Goal: Task Accomplishment & Management: Use online tool/utility

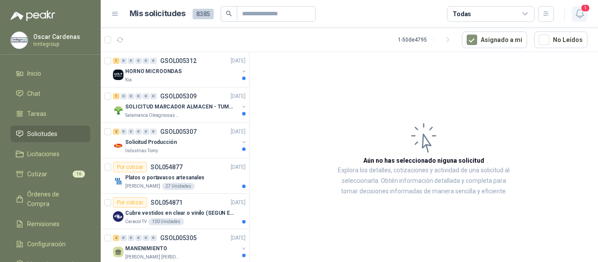
click at [583, 16] on icon "button" at bounding box center [580, 13] width 11 height 11
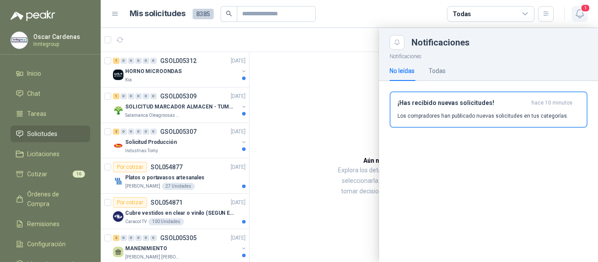
click at [579, 17] on icon "button" at bounding box center [580, 13] width 11 height 11
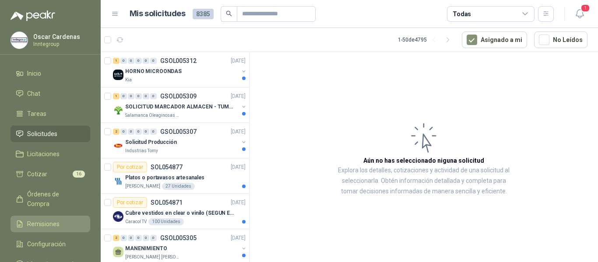
click at [46, 219] on span "Remisiones" at bounding box center [43, 224] width 32 height 10
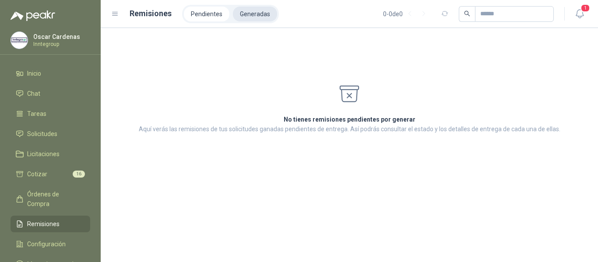
click at [265, 7] on li "Generadas" at bounding box center [255, 14] width 44 height 15
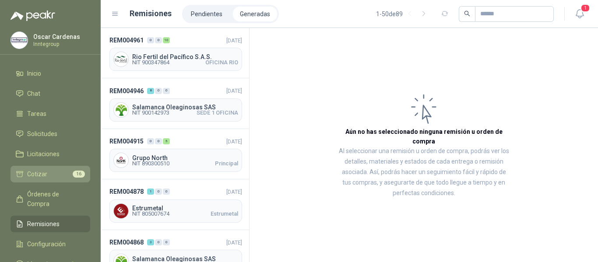
click at [43, 173] on span "Cotizar" at bounding box center [37, 175] width 20 height 10
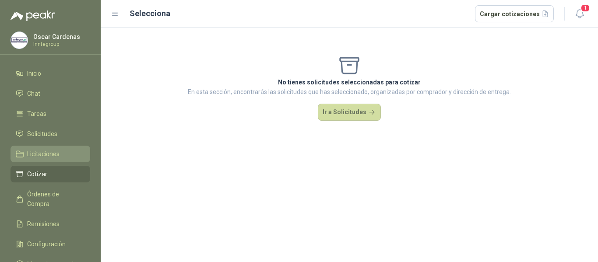
click at [41, 152] on span "Licitaciones" at bounding box center [43, 154] width 32 height 10
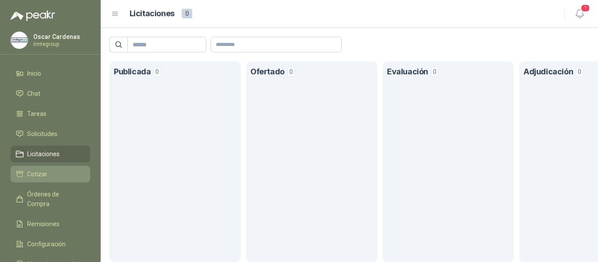
click at [34, 174] on span "Cotizar" at bounding box center [37, 175] width 20 height 10
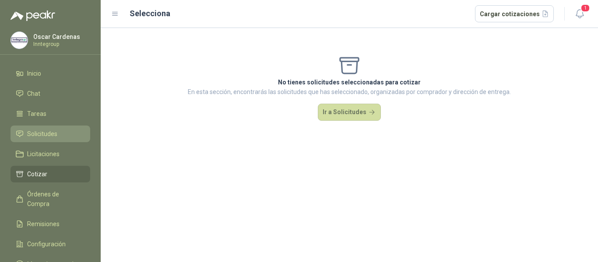
click at [44, 132] on span "Solicitudes" at bounding box center [42, 134] width 30 height 10
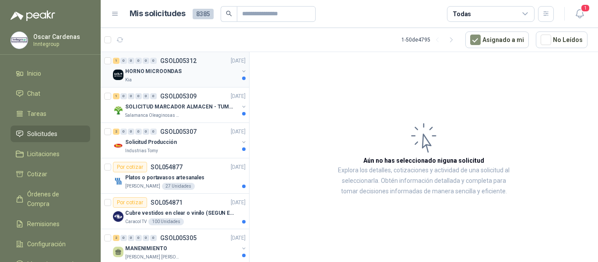
click at [164, 76] on div "HORNO MICROONDAS" at bounding box center [181, 71] width 113 height 11
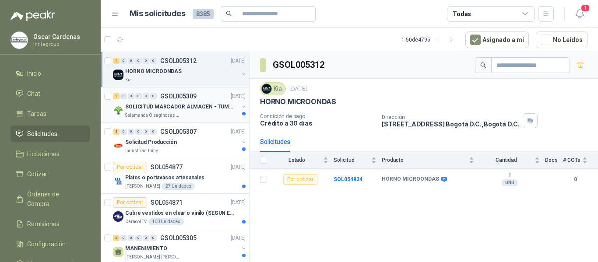
click at [159, 110] on p "SOLICITUD MARCADOR ALMACEN - TUMACO" at bounding box center [179, 107] width 109 height 8
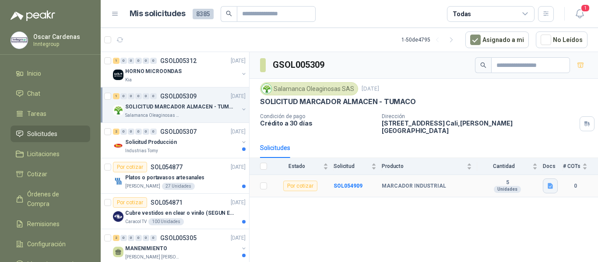
click at [554, 183] on icon "button" at bounding box center [550, 186] width 7 height 7
click at [474, 159] on button "Captura de pantalla [DATE] 135424.png" at bounding box center [497, 160] width 110 height 9
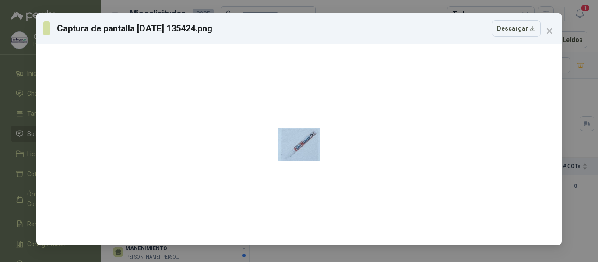
click at [549, 35] on button "Close" at bounding box center [550, 31] width 14 height 14
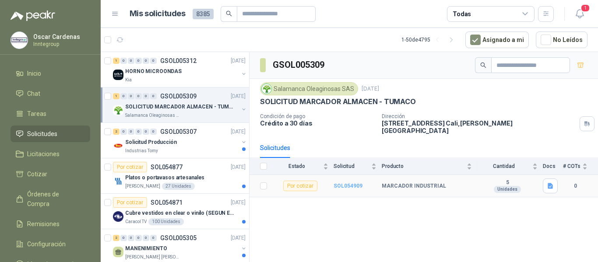
click at [337, 183] on b "SOL054909" at bounding box center [348, 186] width 29 height 6
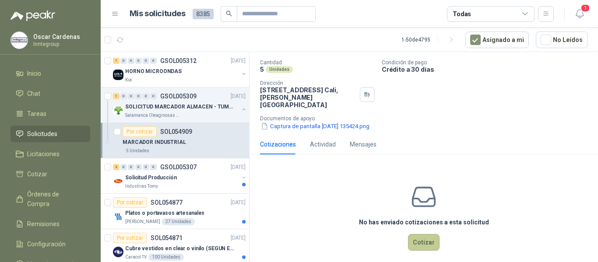
click at [426, 235] on button "Cotizar" at bounding box center [424, 242] width 32 height 17
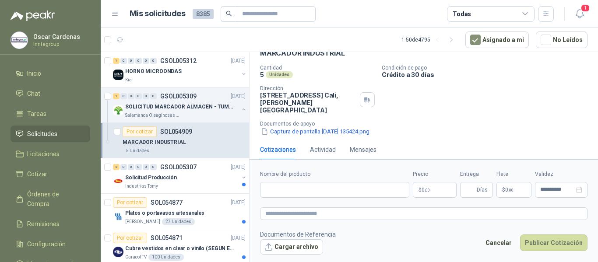
scroll to position [46, 0]
click at [339, 189] on input "Nombre del producto" at bounding box center [334, 190] width 149 height 16
click at [313, 191] on input "Nombre del producto" at bounding box center [334, 190] width 149 height 16
paste input "**********"
type input "**********"
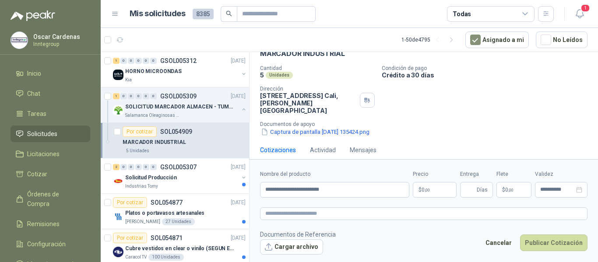
click at [425, 189] on span ",00" at bounding box center [427, 190] width 5 height 5
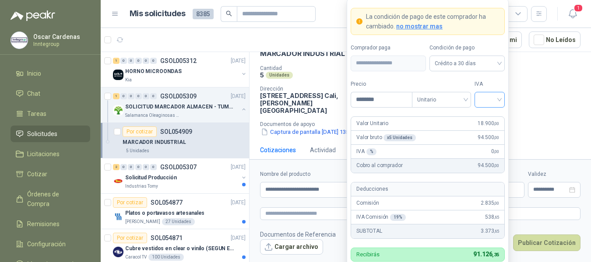
type input "********"
click at [484, 103] on input "search" at bounding box center [490, 98] width 20 height 13
click at [488, 117] on div "19%" at bounding box center [490, 118] width 16 height 10
click at [556, 121] on p "Documentos de apoyo" at bounding box center [424, 124] width 328 height 6
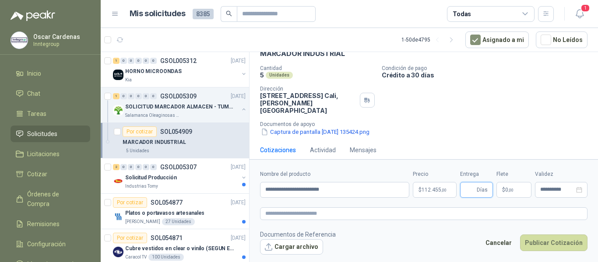
click at [473, 190] on input "Entrega" at bounding box center [471, 190] width 10 height 15
type input "*"
click at [512, 191] on span ",00" at bounding box center [511, 190] width 5 height 5
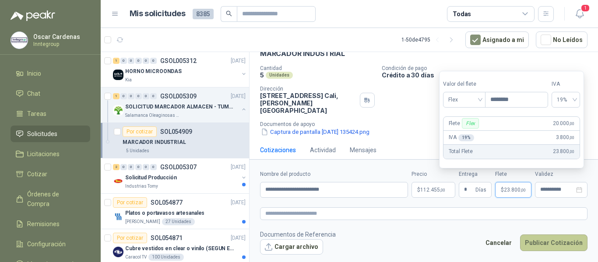
type input "********"
click at [554, 245] on button "Publicar Cotización" at bounding box center [553, 243] width 67 height 17
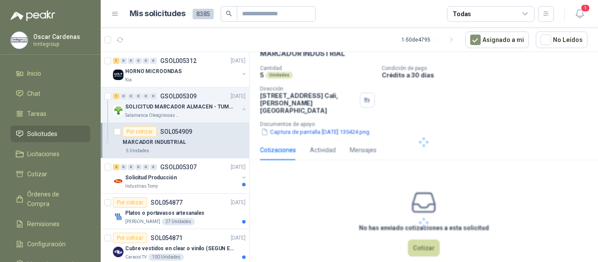
scroll to position [0, 0]
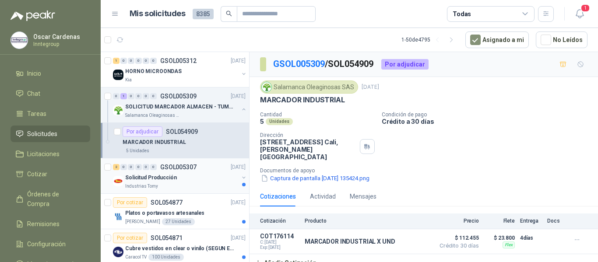
click at [165, 180] on p "Solicitud Producción" at bounding box center [151, 178] width 52 height 8
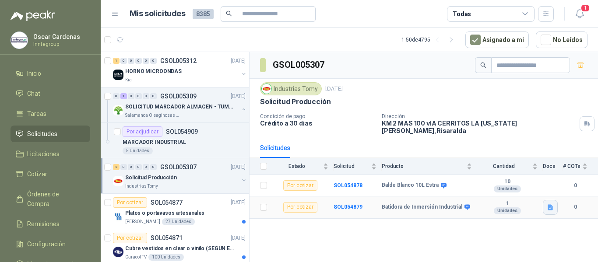
click at [552, 205] on icon "button" at bounding box center [550, 208] width 5 height 6
click at [532, 183] on button "Batidora .png" at bounding box center [530, 181] width 46 height 9
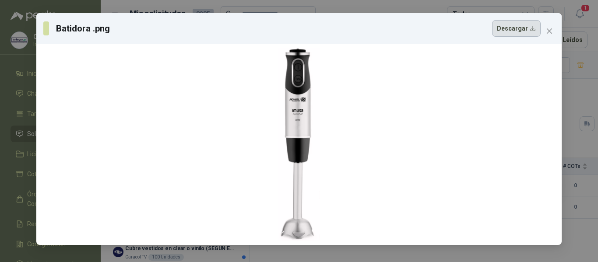
click at [513, 34] on button "Descargar" at bounding box center [516, 28] width 49 height 17
click at [550, 30] on icon "close" at bounding box center [549, 31] width 7 height 7
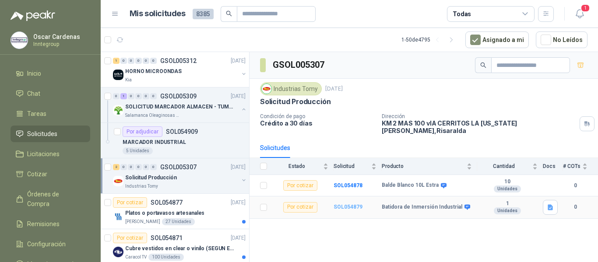
click at [351, 204] on b "SOL054879" at bounding box center [348, 207] width 29 height 6
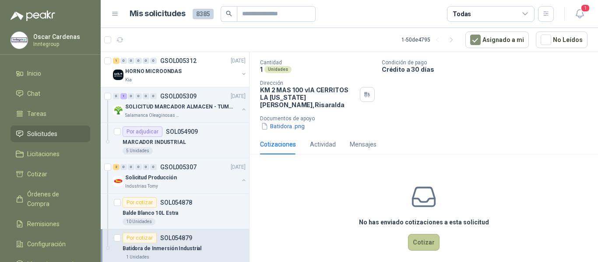
click at [409, 235] on button "Cotizar" at bounding box center [424, 242] width 32 height 17
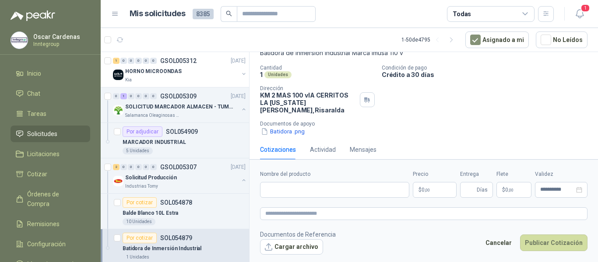
scroll to position [58, 0]
click at [333, 189] on input "Nombre del producto" at bounding box center [334, 190] width 149 height 16
paste input "**********"
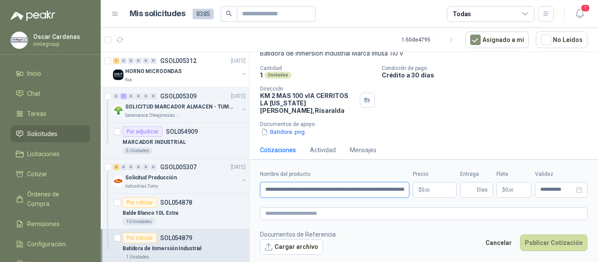
scroll to position [0, 71]
type input "**********"
click at [436, 189] on body "[PERSON_NAME] Inntegroup Inicio Chat Tareas Solicitudes Licitaciones Cotizar Ór…" at bounding box center [299, 131] width 598 height 262
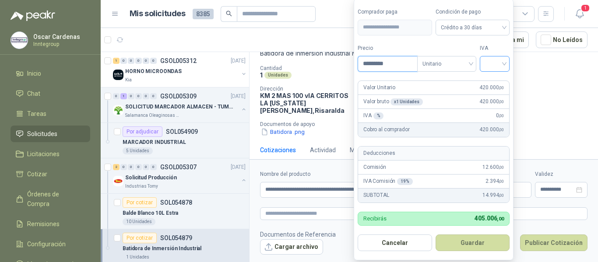
type input "*********"
click at [497, 64] on input "search" at bounding box center [494, 63] width 19 height 13
click at [490, 78] on div "19%" at bounding box center [497, 82] width 16 height 10
click at [478, 248] on button "Guardar" at bounding box center [474, 243] width 75 height 17
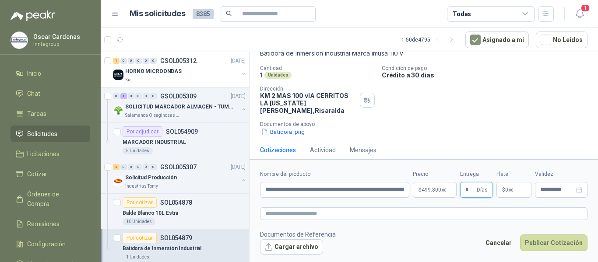
type input "*"
click at [508, 190] on span "0 ,00" at bounding box center [510, 190] width 8 height 5
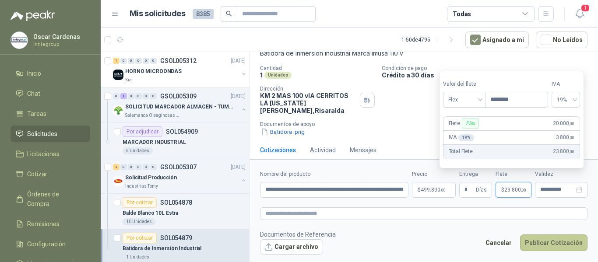
type input "********"
click at [561, 244] on button "Publicar Cotización" at bounding box center [553, 243] width 67 height 17
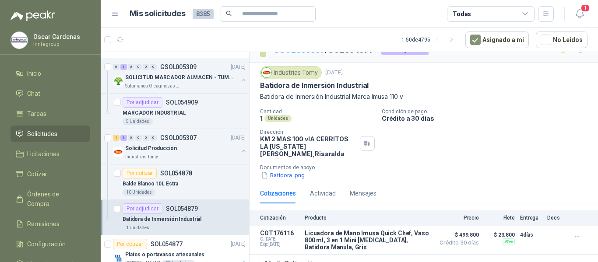
scroll to position [44, 0]
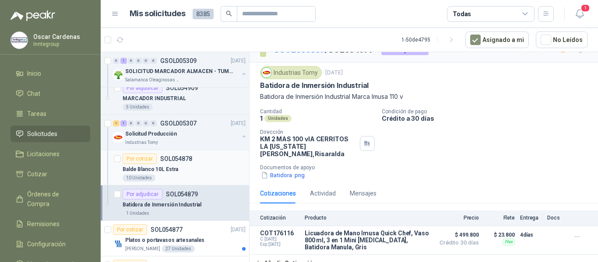
click at [158, 171] on p "Balde Blanco 10L Estra" at bounding box center [151, 170] width 56 height 8
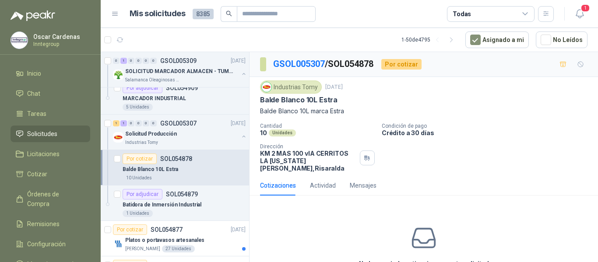
scroll to position [42, 0]
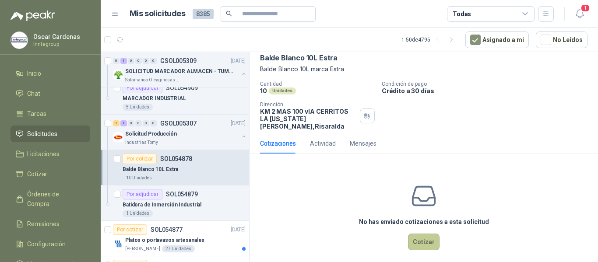
click at [423, 239] on button "Cotizar" at bounding box center [424, 242] width 32 height 17
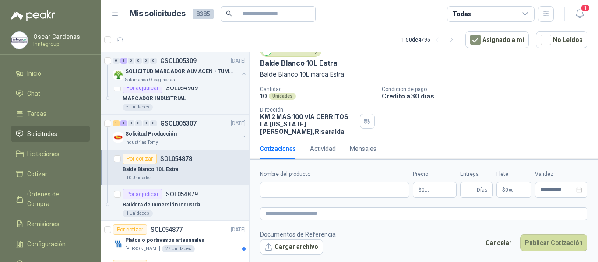
scroll to position [36, 0]
click at [289, 190] on input "Nombre del producto" at bounding box center [334, 190] width 149 height 16
paste input "**********"
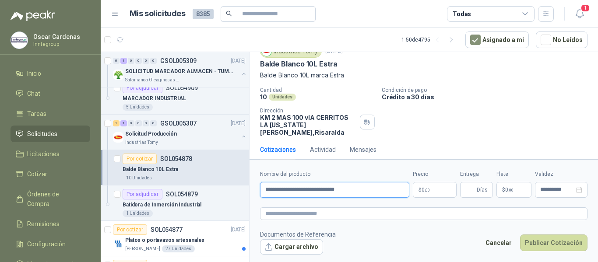
type input "**********"
click at [426, 195] on p "$ 0 ,00" at bounding box center [435, 190] width 44 height 16
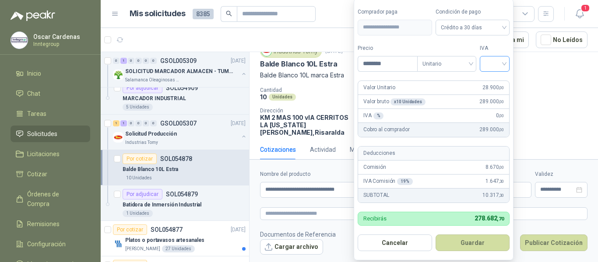
type input "********"
click at [495, 60] on input "search" at bounding box center [494, 63] width 19 height 13
click at [498, 82] on div "19%" at bounding box center [497, 82] width 16 height 10
click at [494, 244] on button "Guardar" at bounding box center [474, 243] width 75 height 17
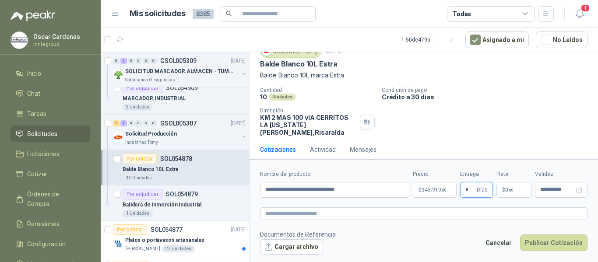
type input "*"
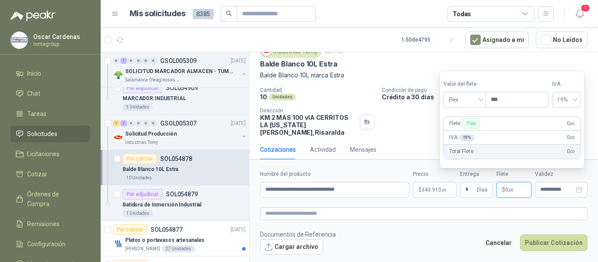
click at [515, 191] on p "$ 0 ,00" at bounding box center [514, 190] width 35 height 16
type input "********"
click at [548, 239] on button "Publicar Cotización" at bounding box center [553, 243] width 67 height 17
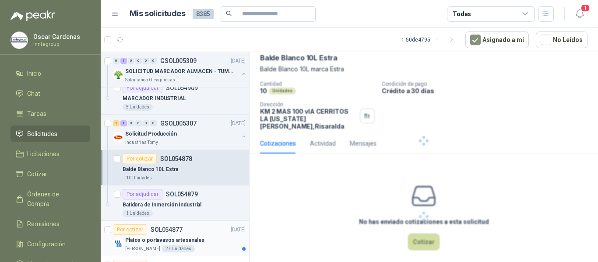
scroll to position [0, 0]
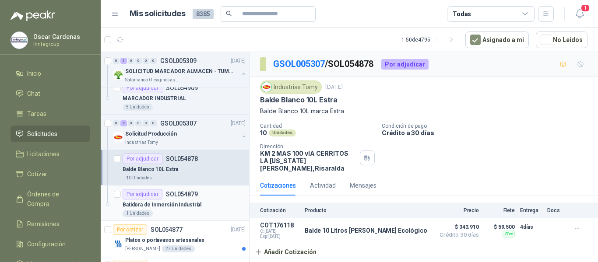
drag, startPoint x: 170, startPoint y: 197, endPoint x: 174, endPoint y: 197, distance: 4.8
click at [170, 197] on p "SOL054879" at bounding box center [182, 194] width 32 height 6
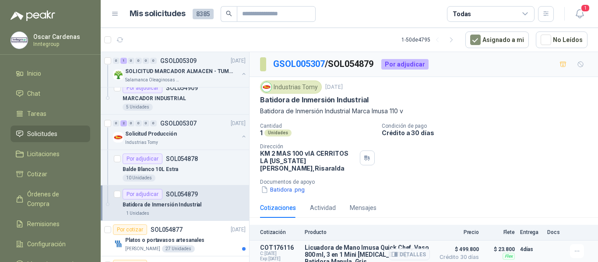
scroll to position [14, 0]
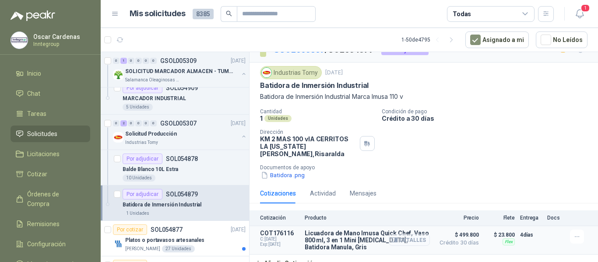
click at [389, 237] on button "Detalles" at bounding box center [409, 240] width 41 height 12
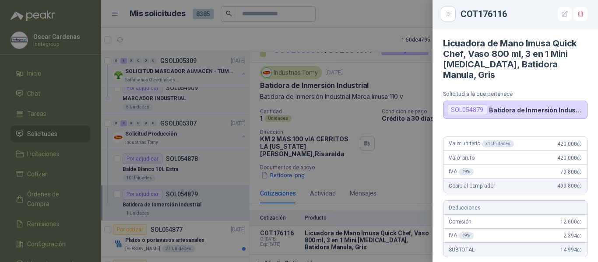
scroll to position [0, 0]
click at [405, 172] on div at bounding box center [299, 131] width 598 height 262
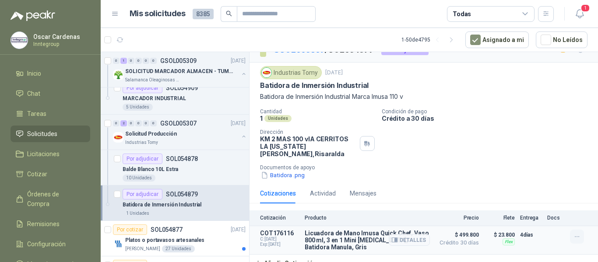
click at [575, 237] on icon "button" at bounding box center [577, 237] width 4 height 0
click at [535, 192] on button "Editar" at bounding box center [560, 194] width 70 height 14
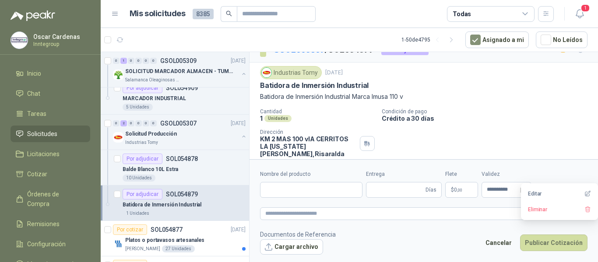
type input "**********"
type input "*"
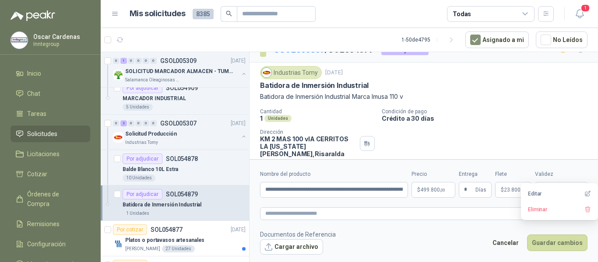
click at [510, 190] on span "23.800 ,00" at bounding box center [515, 190] width 22 height 5
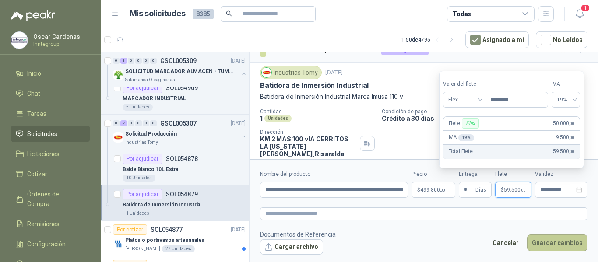
type input "********"
click at [548, 247] on button "Guardar cambios" at bounding box center [557, 243] width 60 height 17
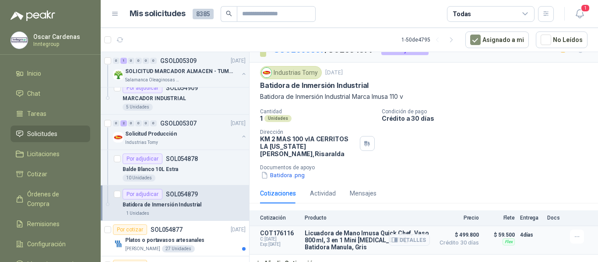
click at [491, 230] on p "$ 59.500" at bounding box center [500, 235] width 31 height 11
click at [392, 237] on icon "button" at bounding box center [395, 240] width 7 height 7
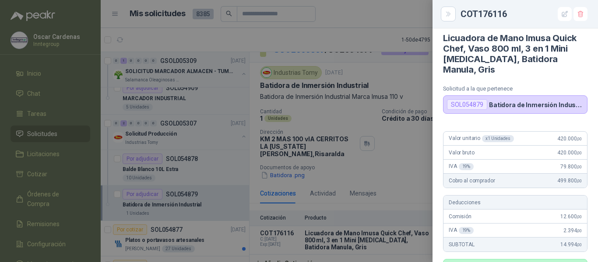
scroll to position [0, 0]
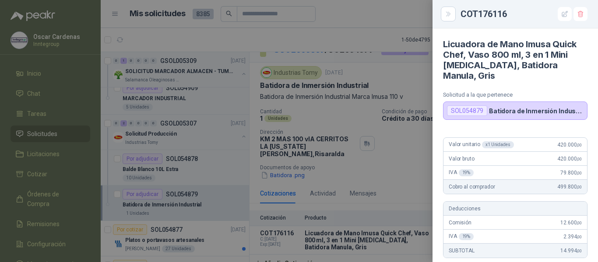
drag, startPoint x: 405, startPoint y: 196, endPoint x: 418, endPoint y: 197, distance: 13.2
click at [407, 196] on div at bounding box center [299, 131] width 598 height 262
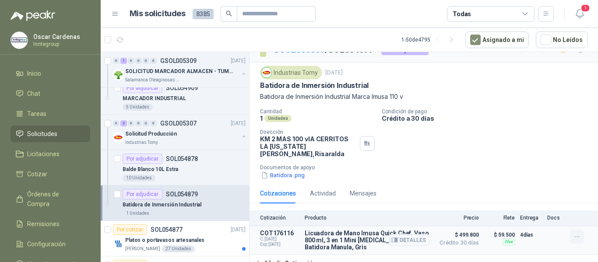
click at [574, 234] on icon "button" at bounding box center [577, 237] width 7 height 7
click at [536, 194] on button "Editar" at bounding box center [560, 194] width 70 height 14
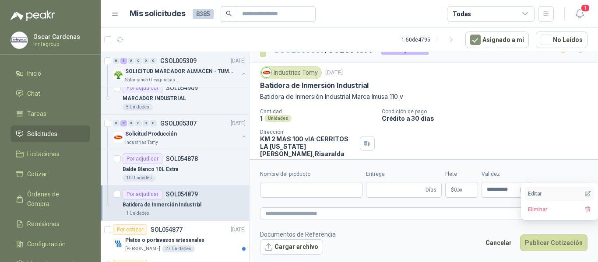
type input "**********"
type input "*"
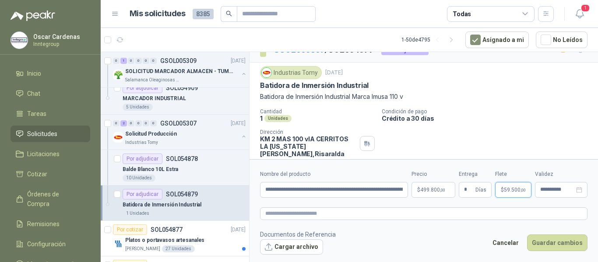
click at [503, 191] on span "$" at bounding box center [502, 190] width 3 height 5
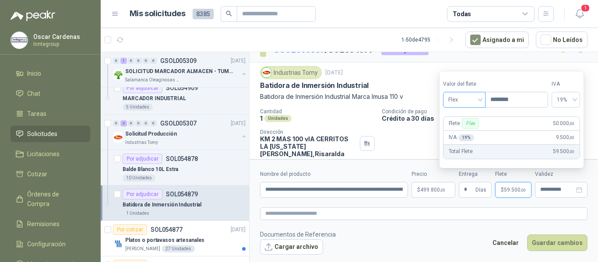
drag, startPoint x: 517, startPoint y: 101, endPoint x: 471, endPoint y: 105, distance: 45.7
click at [468, 105] on div "Valor del [PERSON_NAME] Flex Precio ********" at bounding box center [495, 94] width 105 height 28
type input "********"
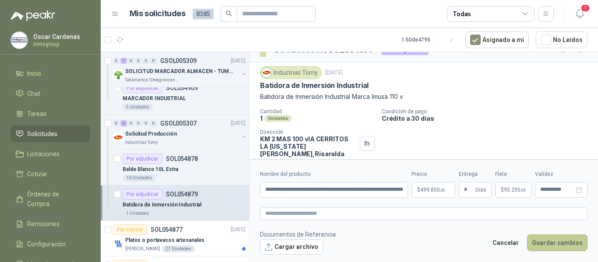
click at [571, 242] on button "Guardar cambios" at bounding box center [557, 243] width 60 height 17
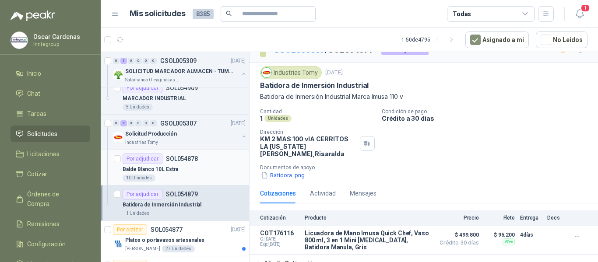
click at [157, 174] on div "Balde Blanco 10L Estra" at bounding box center [184, 169] width 123 height 11
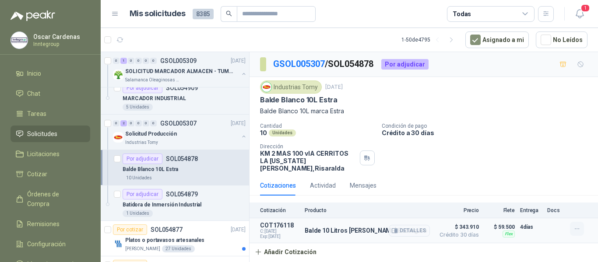
click at [583, 222] on button "button" at bounding box center [577, 229] width 14 height 14
click at [535, 188] on button "Editar" at bounding box center [560, 187] width 70 height 14
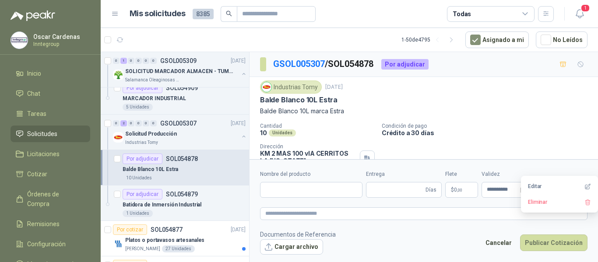
type input "**********"
type input "*"
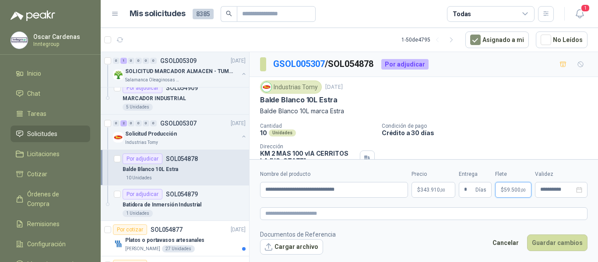
click at [502, 192] on p "$ 59.500 ,00" at bounding box center [514, 190] width 36 height 16
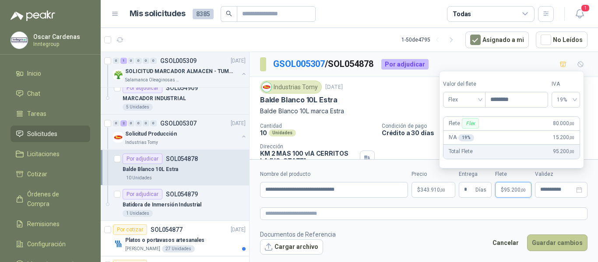
type input "********"
click at [562, 250] on button "Guardar cambios" at bounding box center [557, 243] width 60 height 17
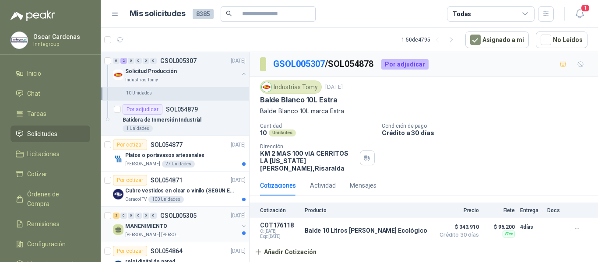
scroll to position [131, 0]
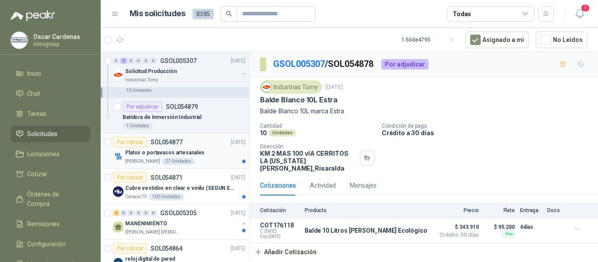
click at [183, 159] on div "27 Unidades" at bounding box center [178, 161] width 33 height 7
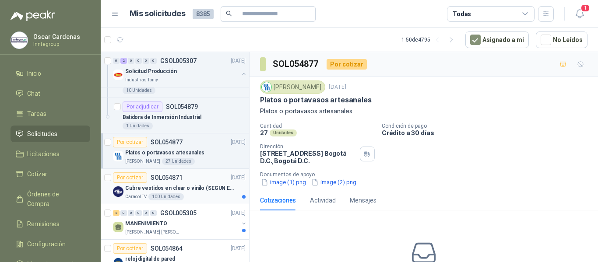
click at [173, 191] on p "Cubre vestidos en clear o vinilo (SEGUN ESPECIFICACIONES DEL ADJUNTO)" at bounding box center [179, 188] width 109 height 8
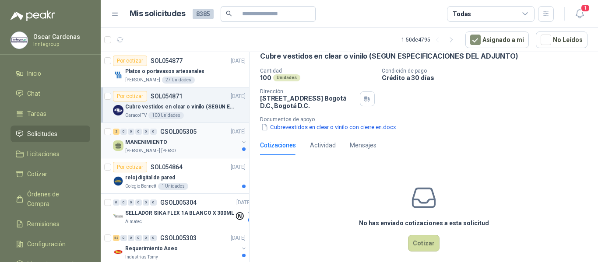
scroll to position [263, 0]
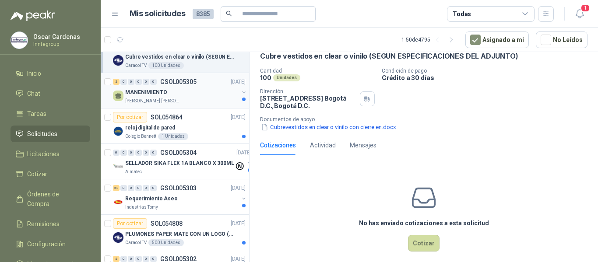
click at [176, 103] on p "[PERSON_NAME] [PERSON_NAME]" at bounding box center [152, 101] width 55 height 7
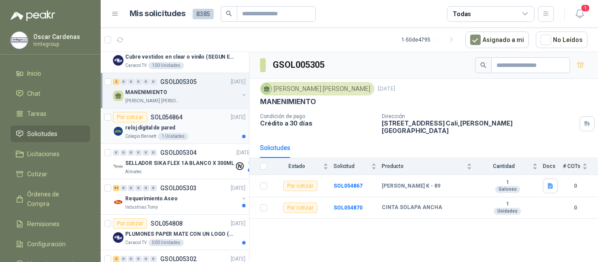
click at [188, 132] on div "reloj digital de pared" at bounding box center [185, 128] width 120 height 11
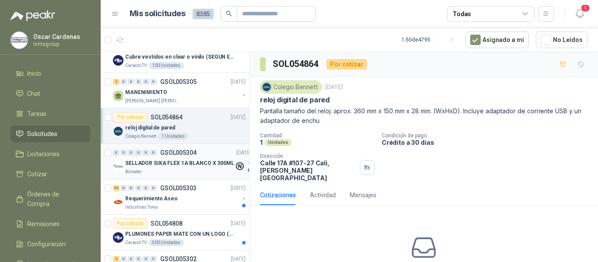
click at [176, 164] on p "SELLADOR SIKA FLEX 1A BLANCO X 300ML" at bounding box center [179, 163] width 109 height 8
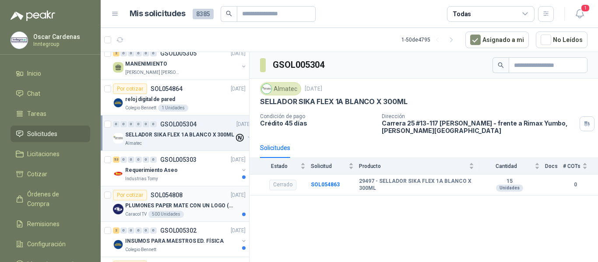
scroll to position [307, 0]
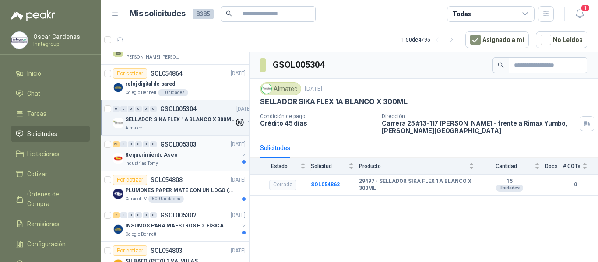
click at [196, 156] on div "Requerimiento Aseo" at bounding box center [181, 155] width 113 height 11
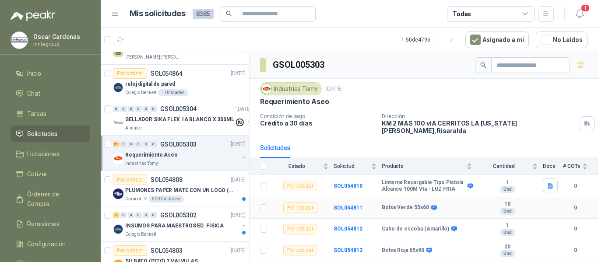
scroll to position [44, 0]
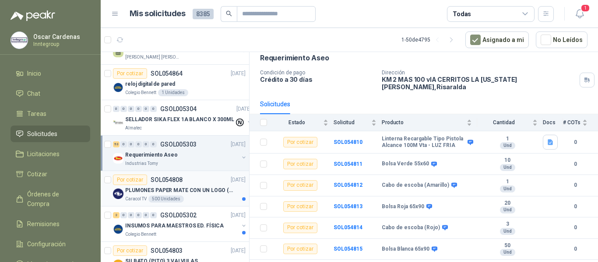
click at [210, 197] on div "Caracol TV 500 Unidades" at bounding box center [185, 199] width 120 height 7
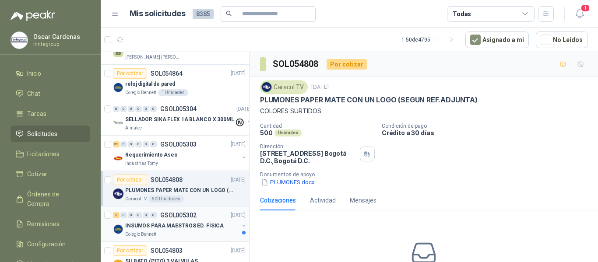
click at [205, 223] on p "INSUMOS PARA MAESTROS ED. FÍSICA" at bounding box center [174, 226] width 99 height 8
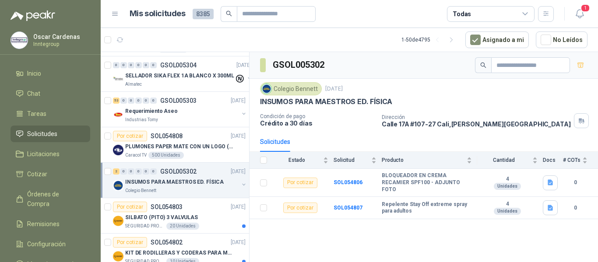
scroll to position [394, 0]
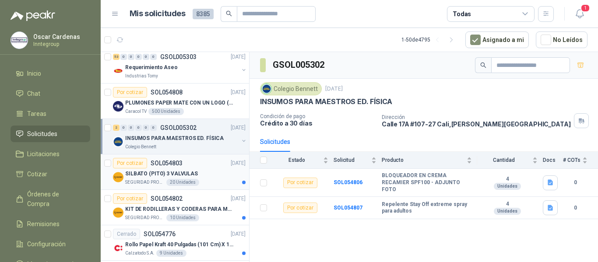
click at [201, 181] on div "SEGURIDAD PROVISER LTDA 20 Unidades" at bounding box center [185, 182] width 120 height 7
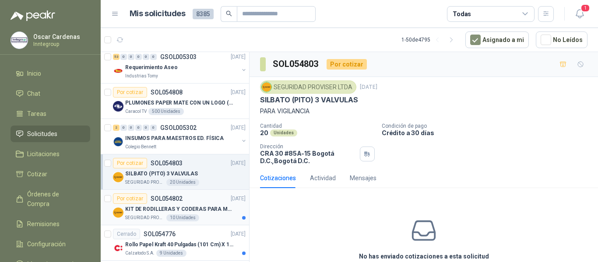
click at [175, 222] on article "Por cotizar SOL054802 [DATE] KIT DE RODILLERAS Y CODERAS PARA MOTORIZADO SEGURI…" at bounding box center [175, 207] width 149 height 35
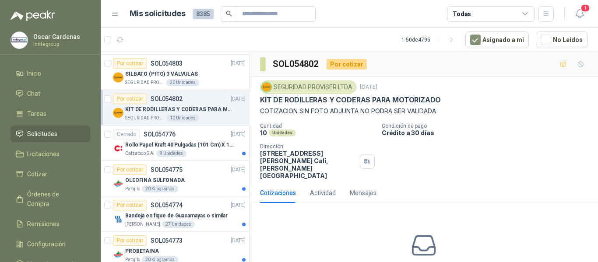
scroll to position [526, 0]
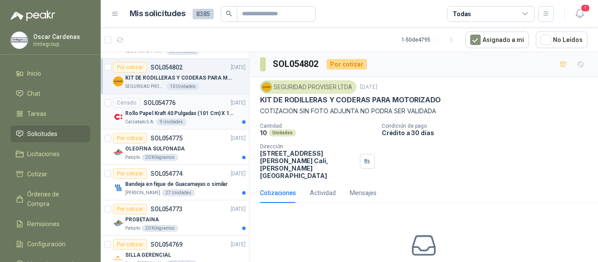
click at [205, 117] on p "Rollo Papel Kraft 40 Pulgadas (101 Cm) X 150 Mts 60 Gr" at bounding box center [179, 114] width 109 height 8
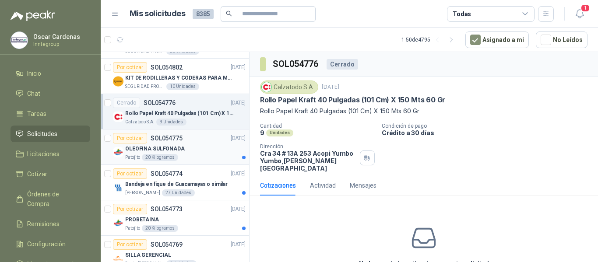
click at [196, 152] on div "OLEOFINA SULFONADA" at bounding box center [185, 149] width 120 height 11
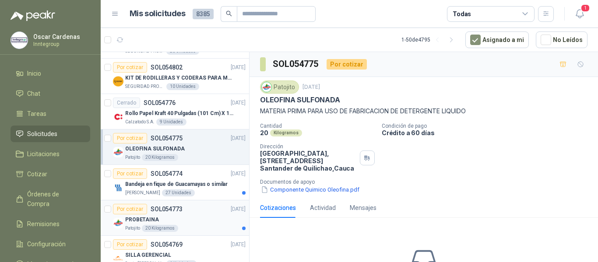
click at [180, 224] on div "PROBETAINA" at bounding box center [185, 220] width 120 height 11
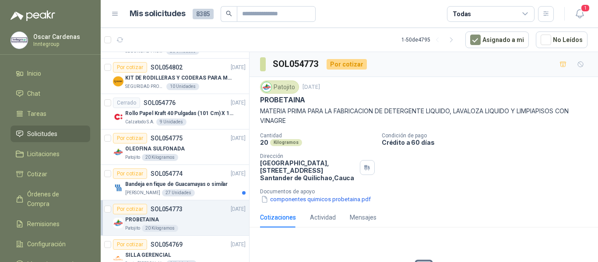
click at [178, 202] on article "Por cotizar SOL054773 [DATE] PROBETAINA Patojito 20 Kilogramos" at bounding box center [175, 218] width 149 height 35
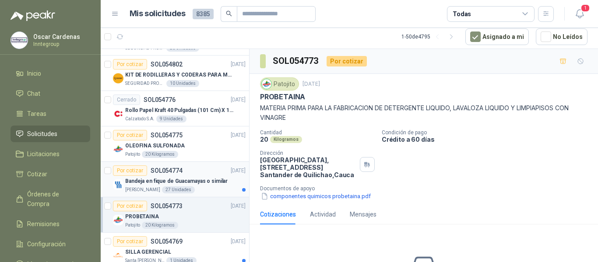
click at [192, 185] on p "Bandeja en fique de Guacamayas o similar" at bounding box center [176, 181] width 103 height 8
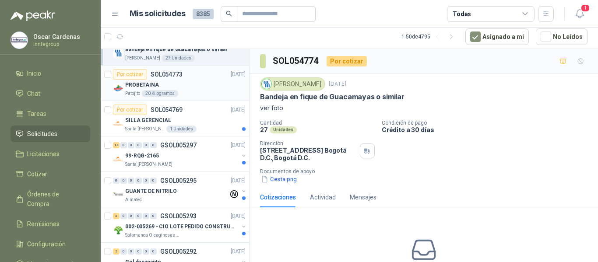
scroll to position [701, 0]
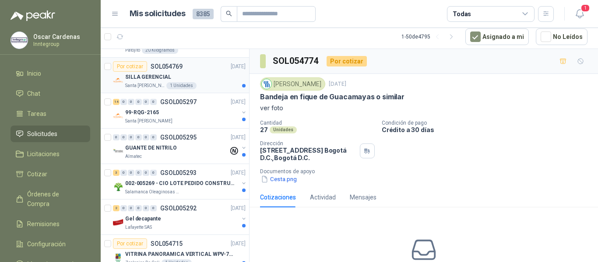
click at [210, 75] on div "SILLA GERENCIAL" at bounding box center [185, 77] width 120 height 11
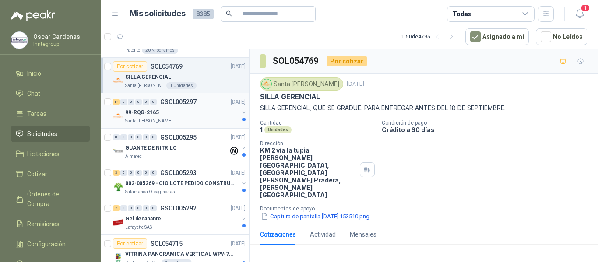
click at [197, 110] on div "99-RQG-2165" at bounding box center [181, 112] width 113 height 11
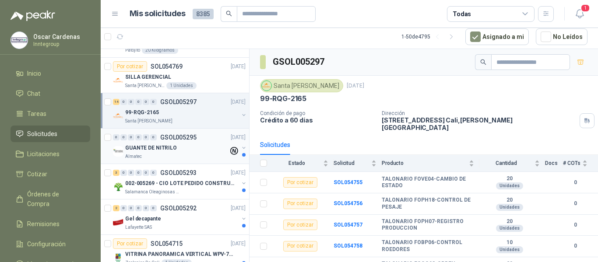
click at [181, 160] on div "Almatec" at bounding box center [176, 156] width 103 height 7
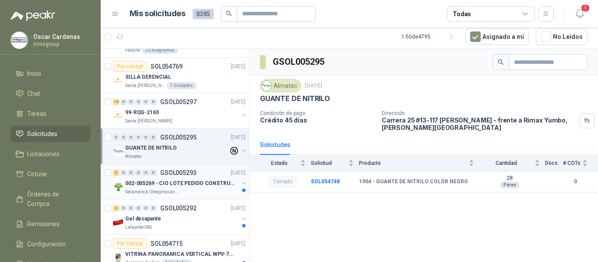
click at [186, 184] on p "002-005269 - CIO LOTE PEDIDO CONSTRUCCION" at bounding box center [179, 184] width 109 height 8
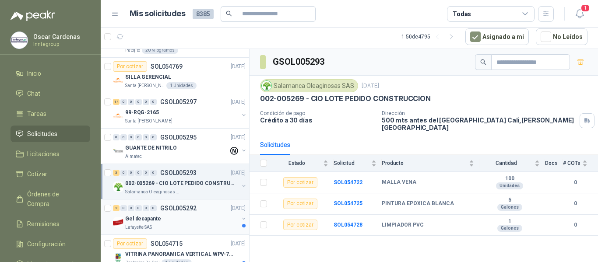
click at [175, 212] on div "2 0 0 0 0 0 GSOL005292 [DATE]" at bounding box center [180, 208] width 135 height 11
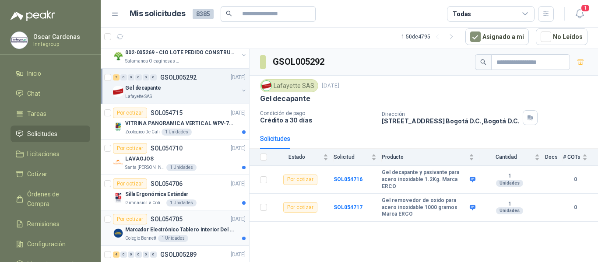
scroll to position [832, 0]
click at [195, 122] on p "VITRINA PANORAMICA VERTICAL WPV-700FA" at bounding box center [179, 123] width 109 height 8
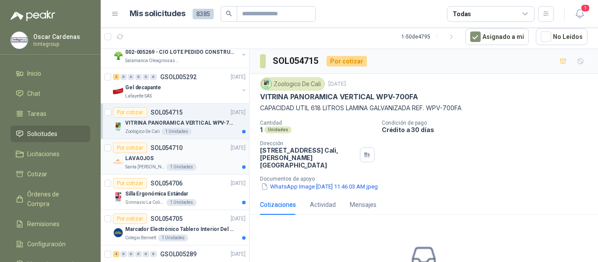
click at [195, 161] on div "LAVAOJOS" at bounding box center [185, 158] width 120 height 11
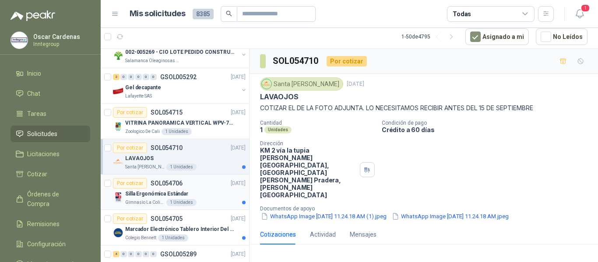
click at [195, 193] on div "Silla Ergonómica Estándar" at bounding box center [185, 194] width 120 height 11
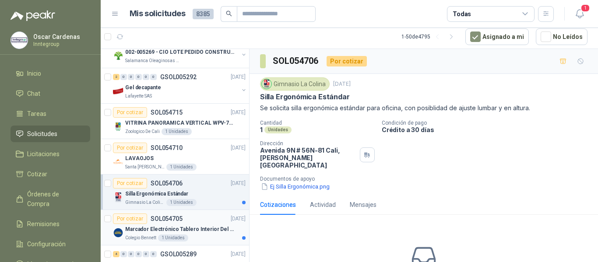
click at [198, 224] on div "Por cotizar SOL054705 [DATE] Marcador Electrónico Tablero Interior Del Día Del …" at bounding box center [179, 228] width 133 height 28
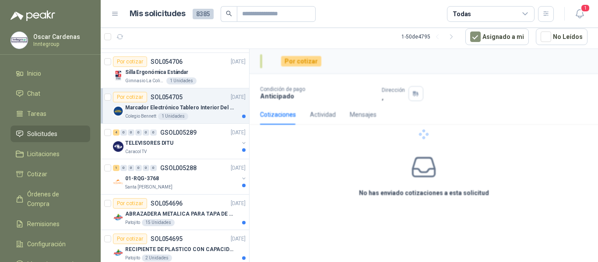
scroll to position [964, 0]
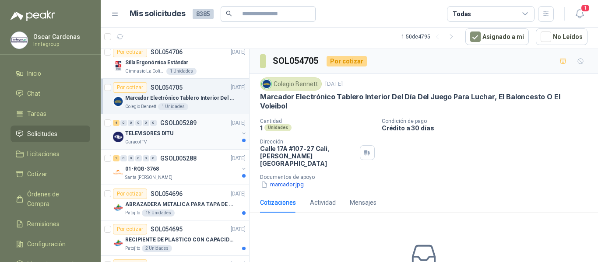
click at [191, 135] on div "TELEVISORES DITU" at bounding box center [181, 133] width 113 height 11
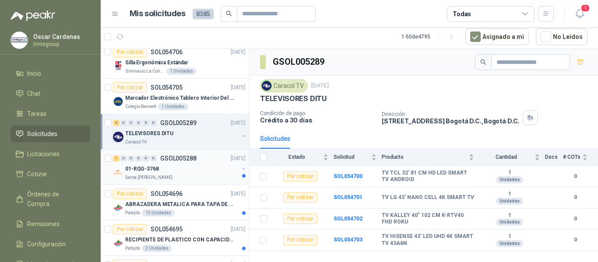
click at [187, 177] on div "Santa [PERSON_NAME]" at bounding box center [181, 177] width 113 height 7
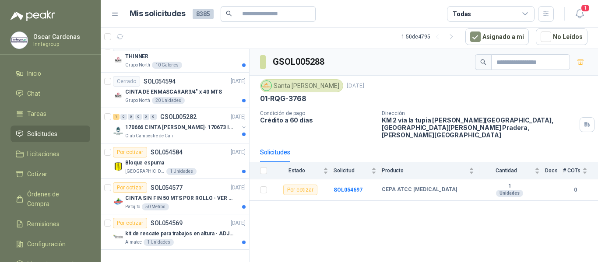
scroll to position [1687, 0]
click at [187, 62] on div "Grupo North 10 Galones" at bounding box center [185, 65] width 120 height 7
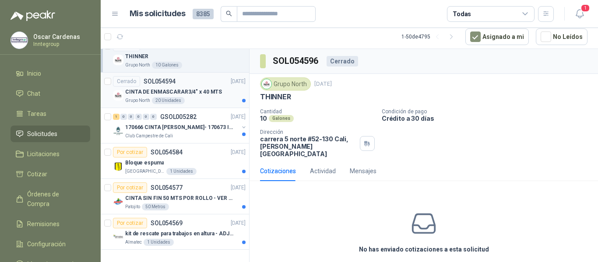
click at [188, 88] on p "CINTA DE ENMASCARAR3/4" x 40 MTS" at bounding box center [173, 92] width 97 height 8
